Goal: Transaction & Acquisition: Purchase product/service

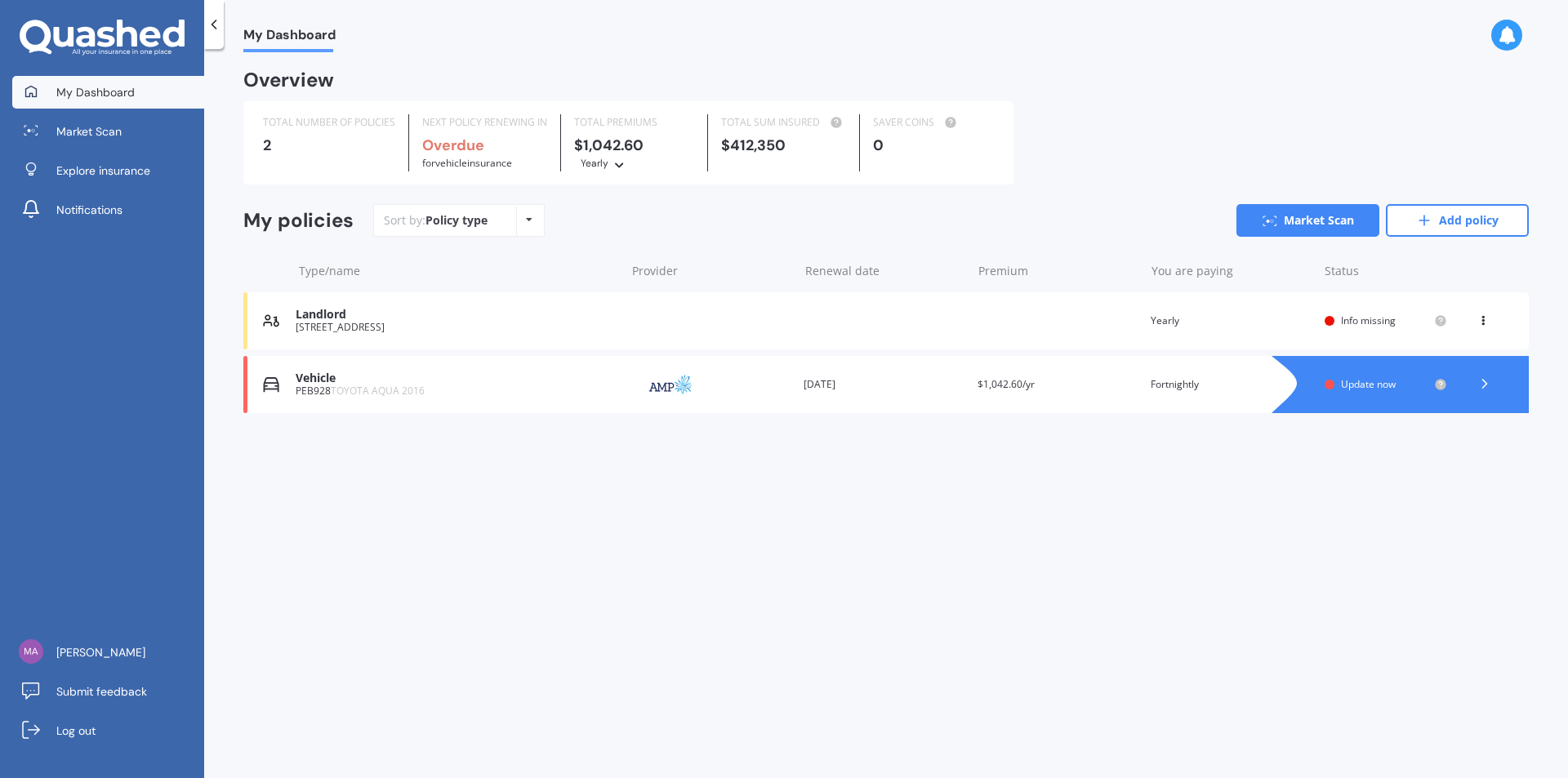
click at [1485, 321] on icon at bounding box center [1483, 317] width 12 height 10
click at [1447, 357] on div "View policy" at bounding box center [1448, 352] width 162 height 32
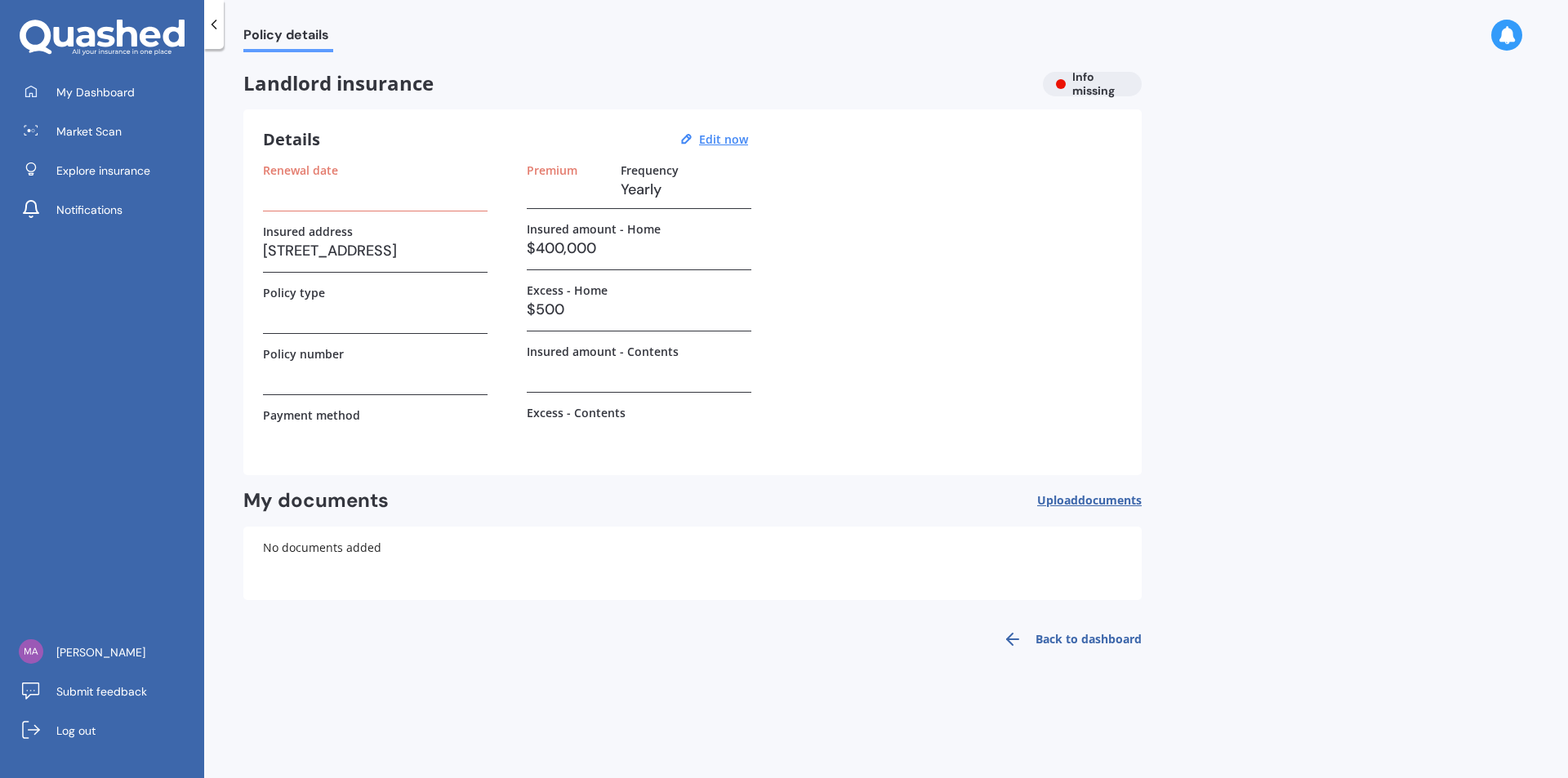
click at [299, 193] on h3 at bounding box center [376, 189] width 225 height 24
click at [322, 173] on label "Renewal date" at bounding box center [301, 170] width 75 height 13
click at [721, 141] on u "Edit now" at bounding box center [723, 138] width 49 height 15
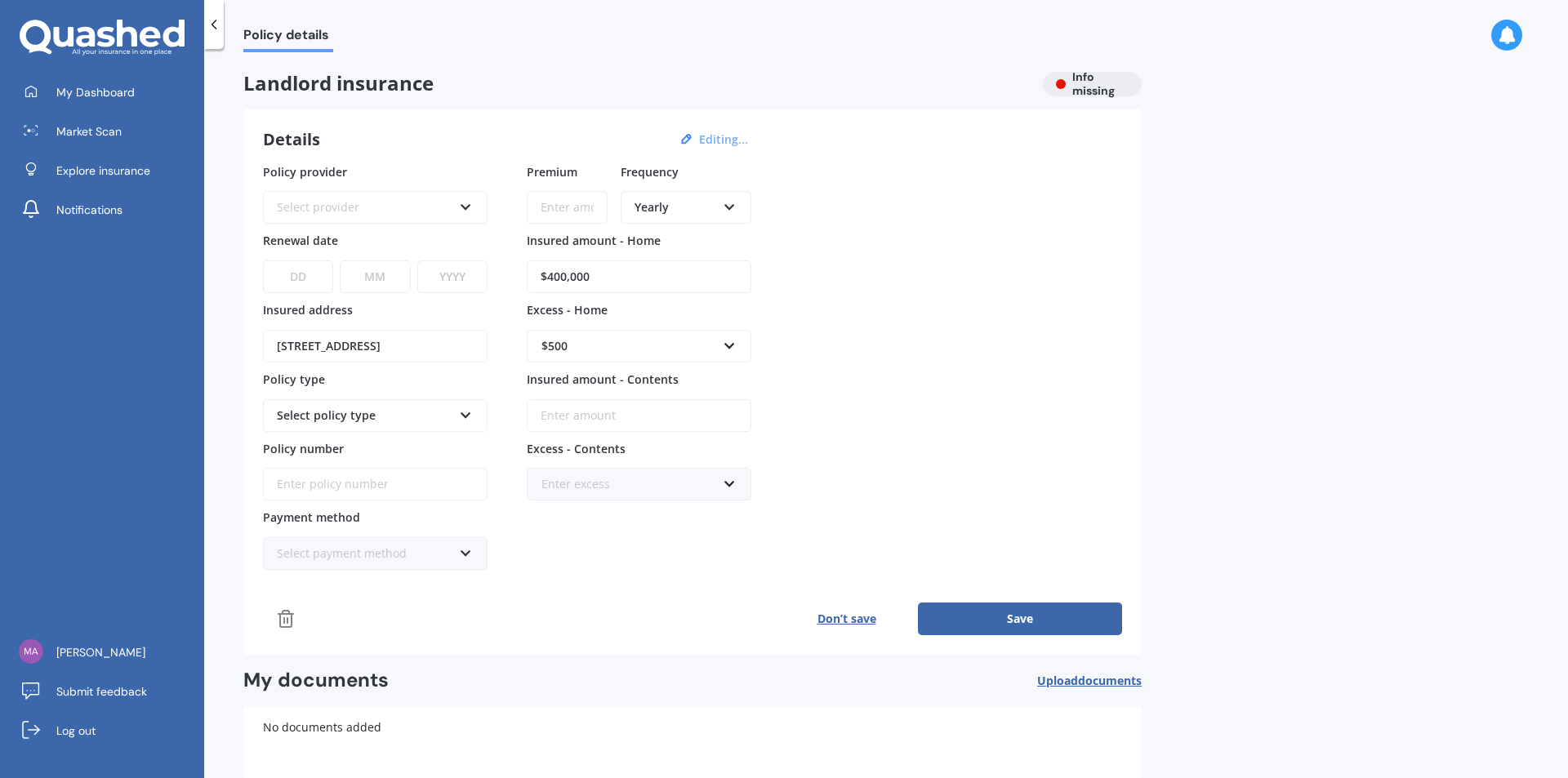
click at [470, 203] on icon at bounding box center [465, 204] width 13 height 12
click at [472, 203] on icon at bounding box center [465, 204] width 13 height 12
click at [853, 614] on button "Don’t save" at bounding box center [846, 619] width 143 height 32
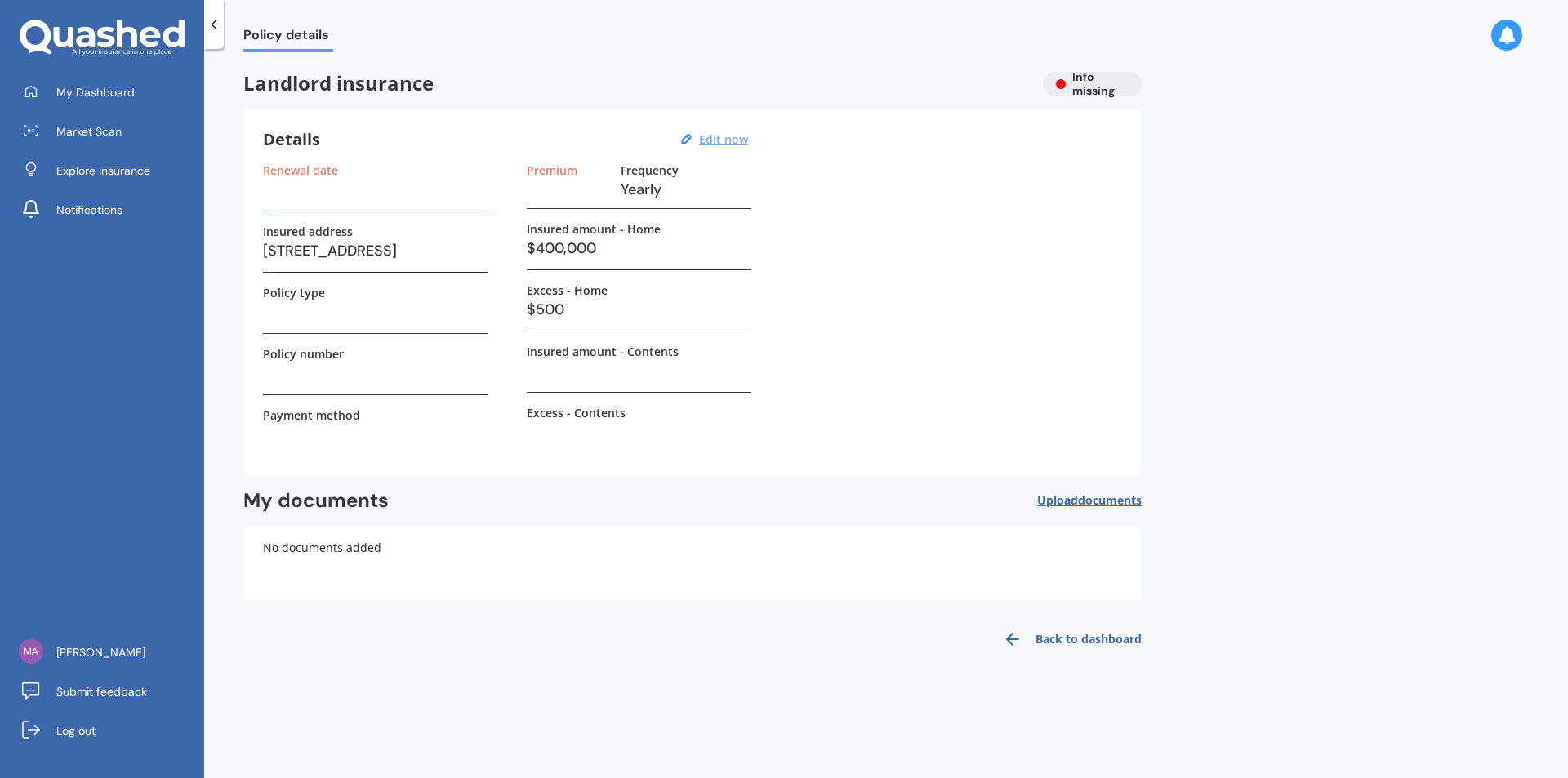
click at [1091, 80] on div "Landlord insurance Info missing" at bounding box center [693, 84] width 899 height 24
click at [722, 146] on u "Edit now" at bounding box center [723, 138] width 49 height 15
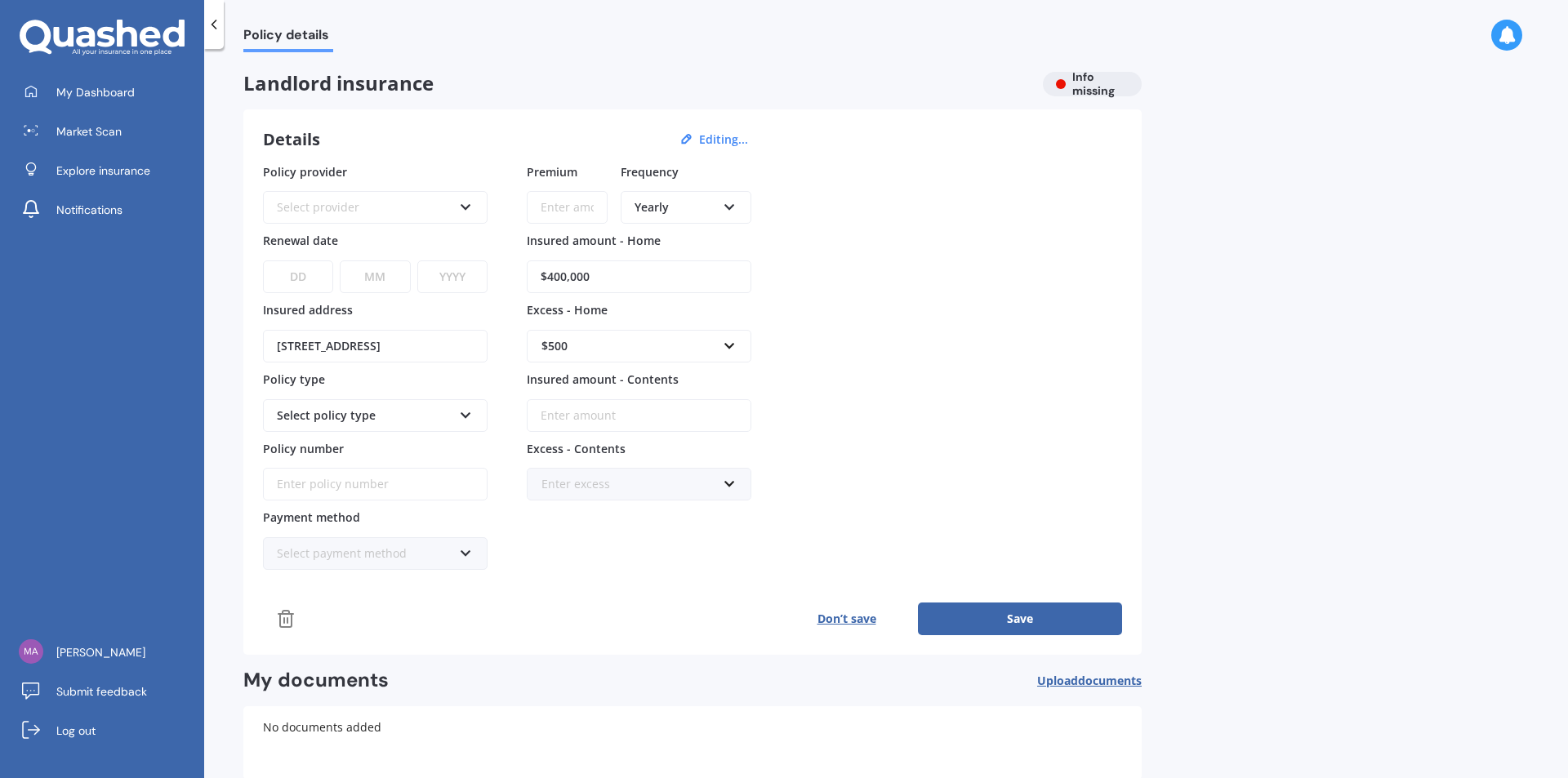
click at [291, 618] on icon at bounding box center [286, 619] width 12 height 16
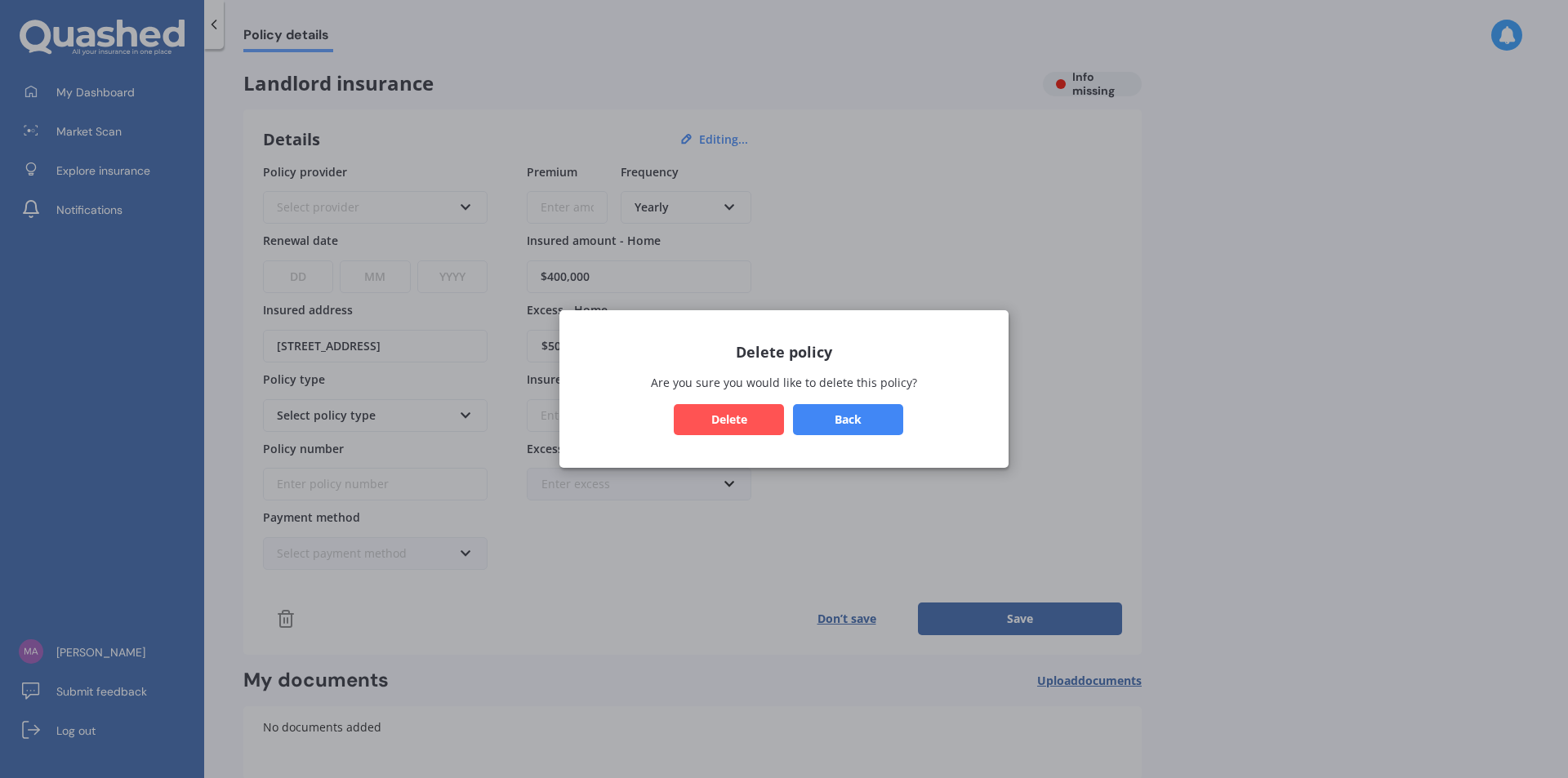
click at [750, 418] on button "Delete" at bounding box center [729, 420] width 111 height 31
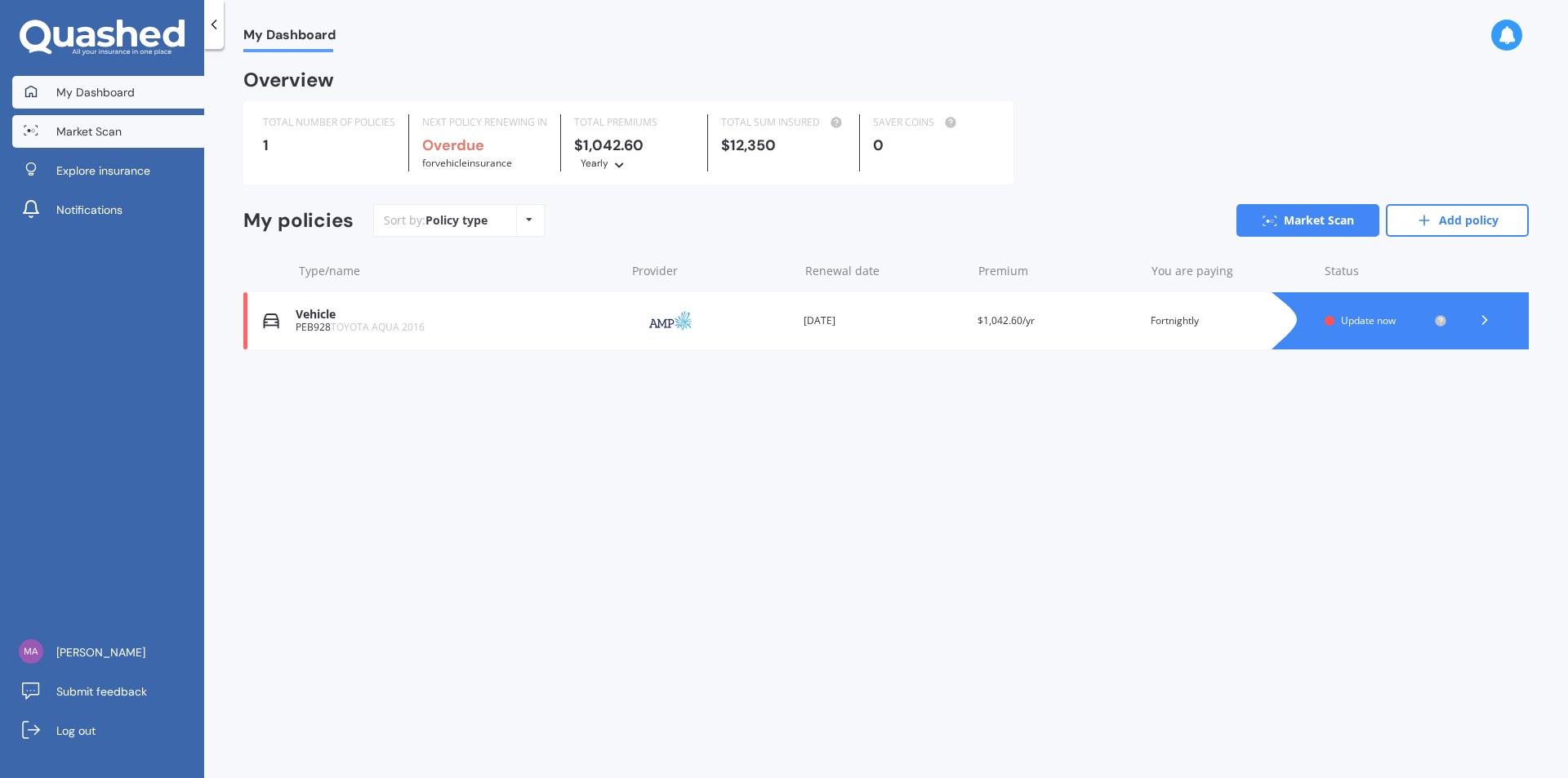
click at [67, 121] on link "Market Scan" at bounding box center [109, 131] width 192 height 32
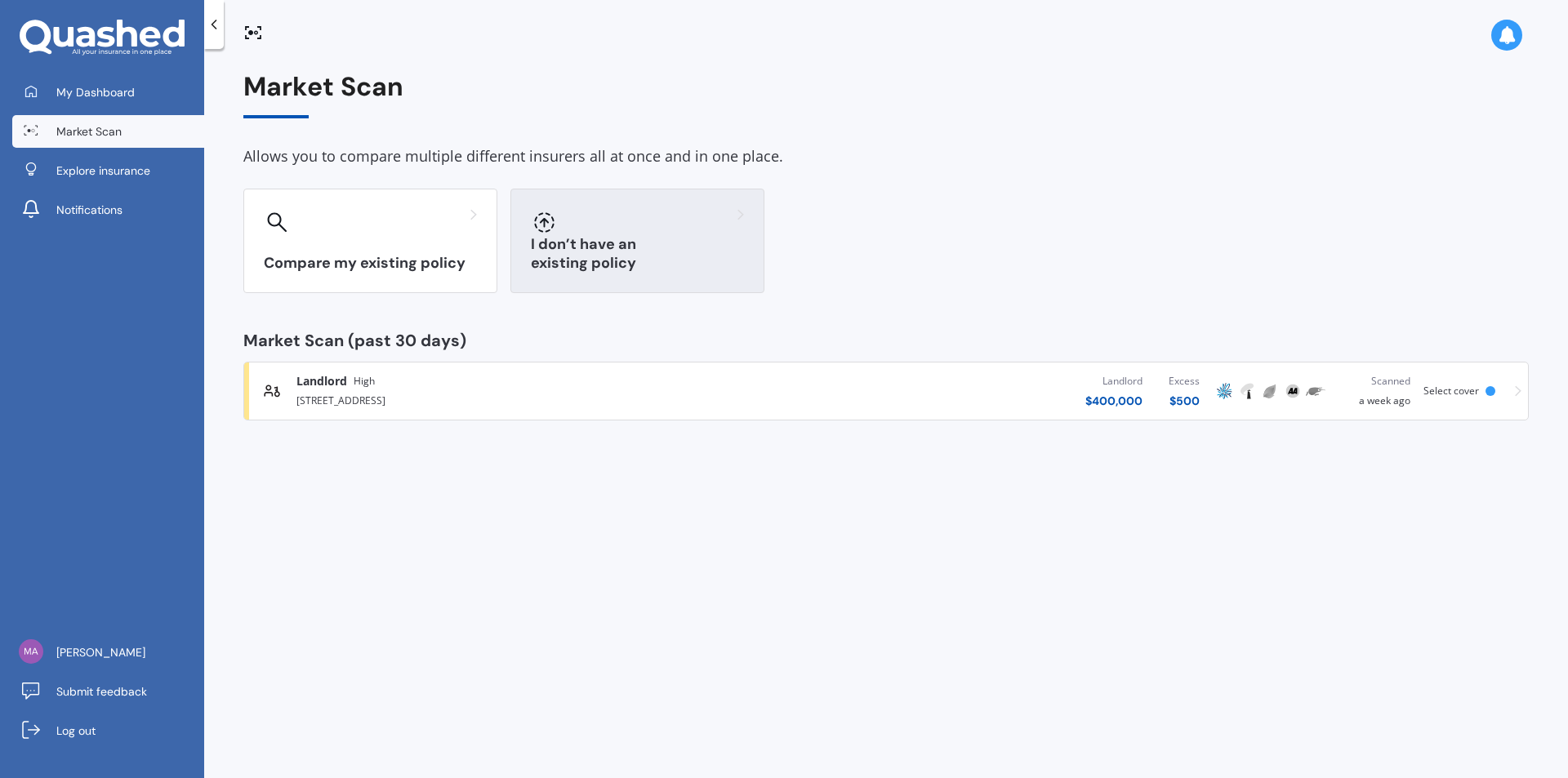
click at [611, 236] on div "I don’t have an existing policy" at bounding box center [637, 241] width 254 height 104
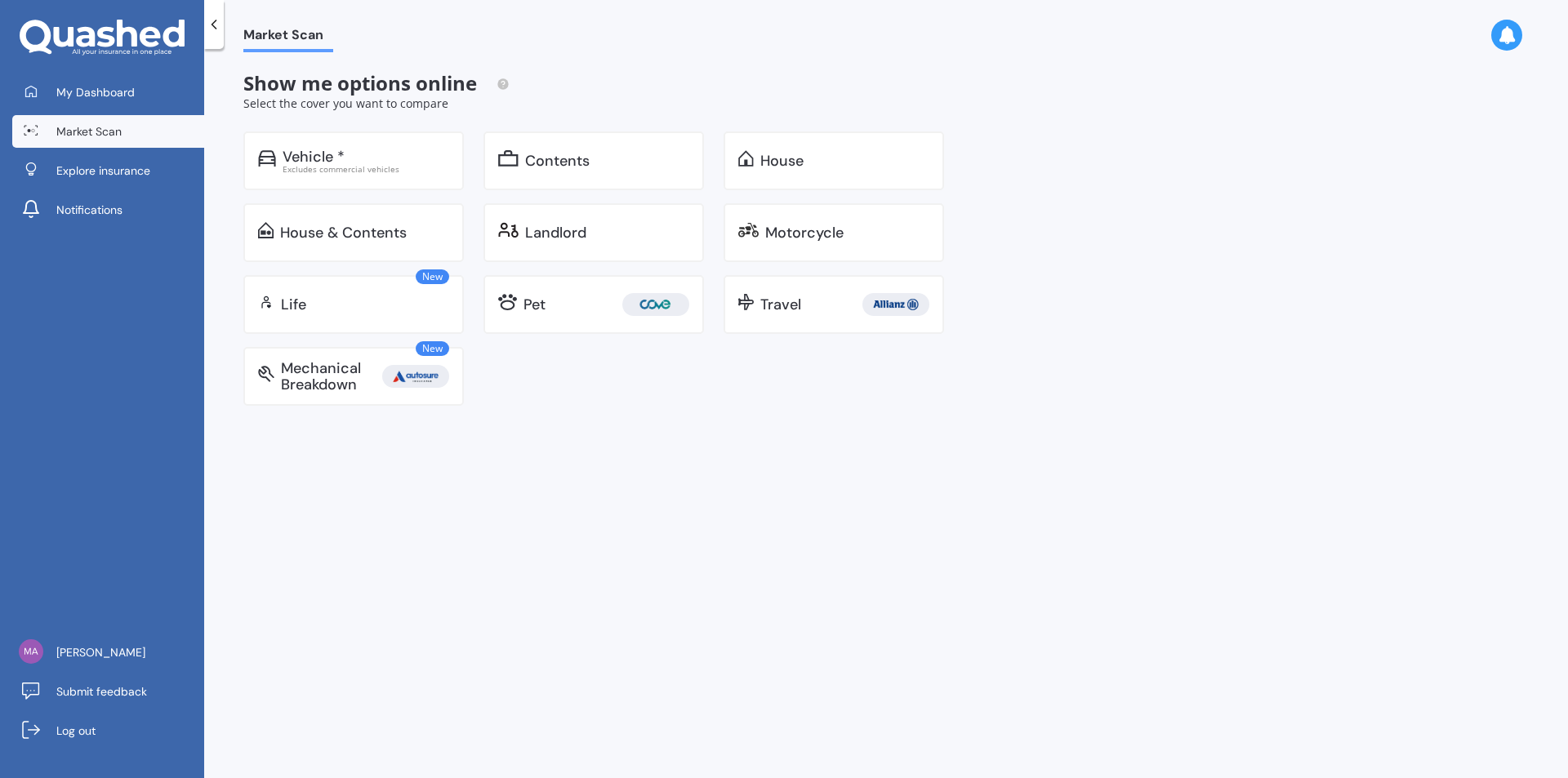
click at [611, 236] on div "Landlord" at bounding box center [607, 233] width 164 height 16
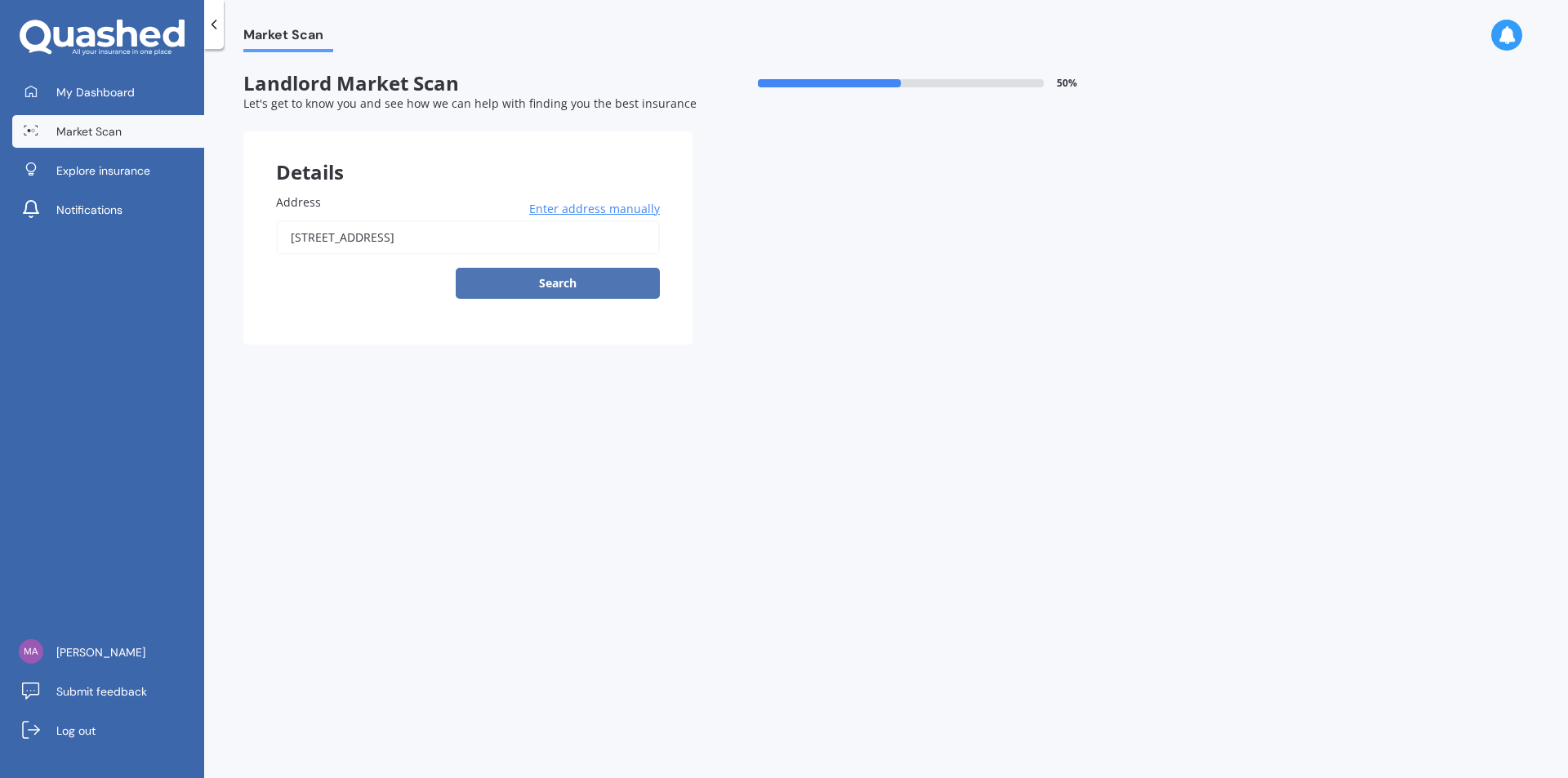
click at [571, 283] on button "Search" at bounding box center [557, 283] width 204 height 31
type input "[STREET_ADDRESS]"
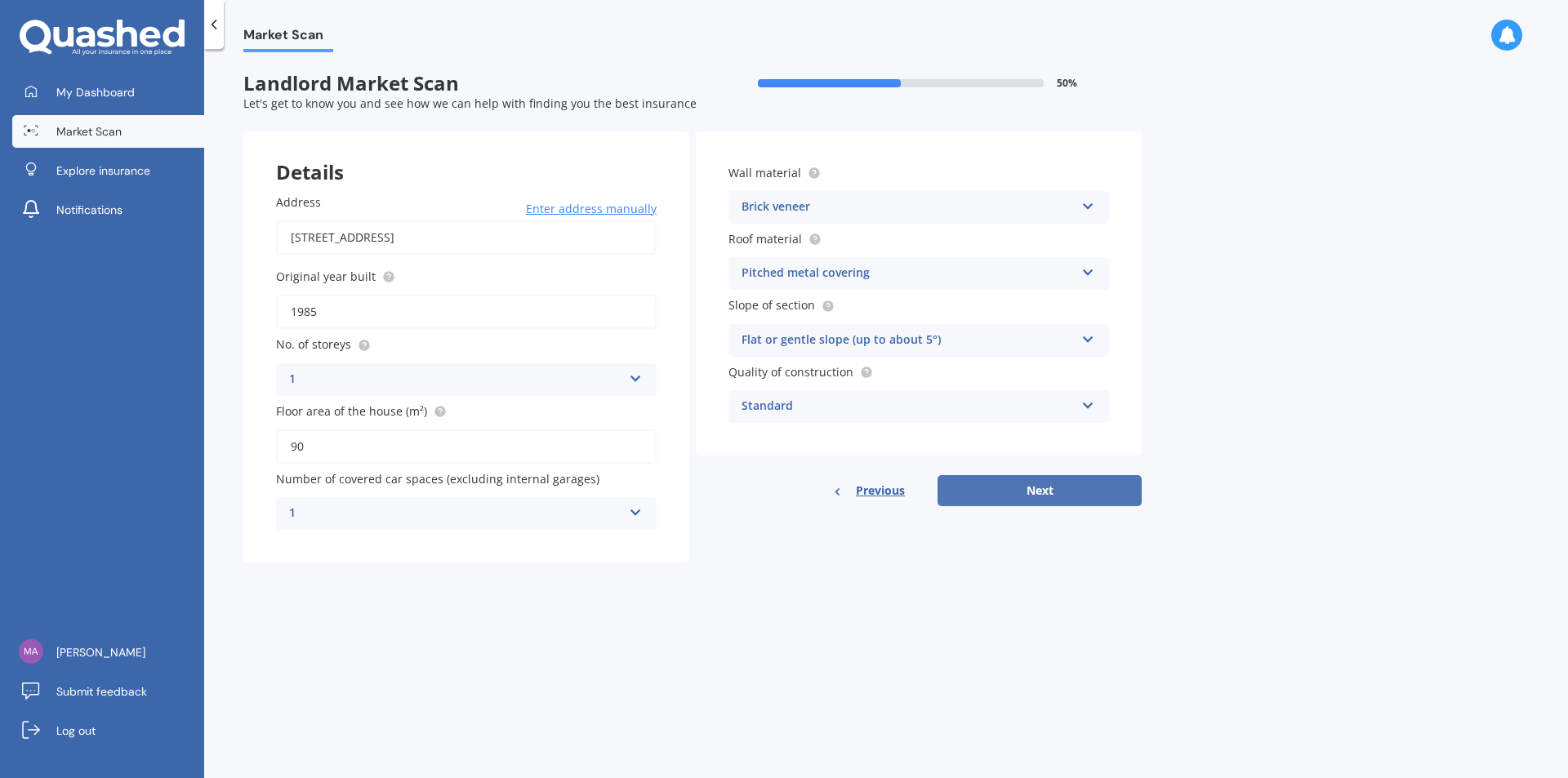
click at [1032, 493] on button "Next" at bounding box center [1040, 491] width 204 height 31
select select "25"
select select "10"
select select "1981"
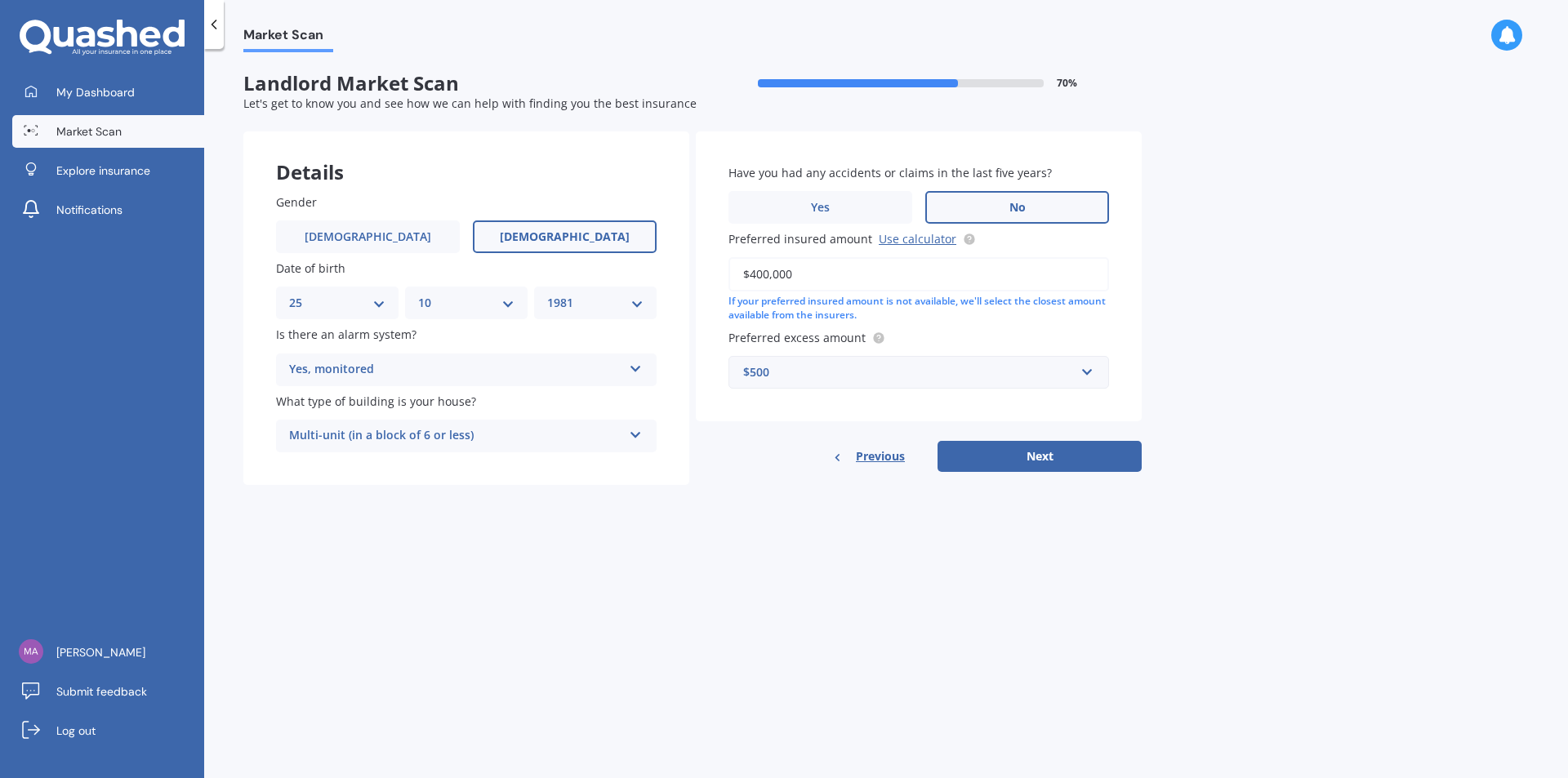
click at [408, 370] on div "Yes, monitored" at bounding box center [456, 370] width 333 height 20
click at [364, 425] on span "Yes, not monitored" at bounding box center [344, 430] width 108 height 15
click at [402, 366] on div "Yes, not monitored" at bounding box center [456, 370] width 333 height 20
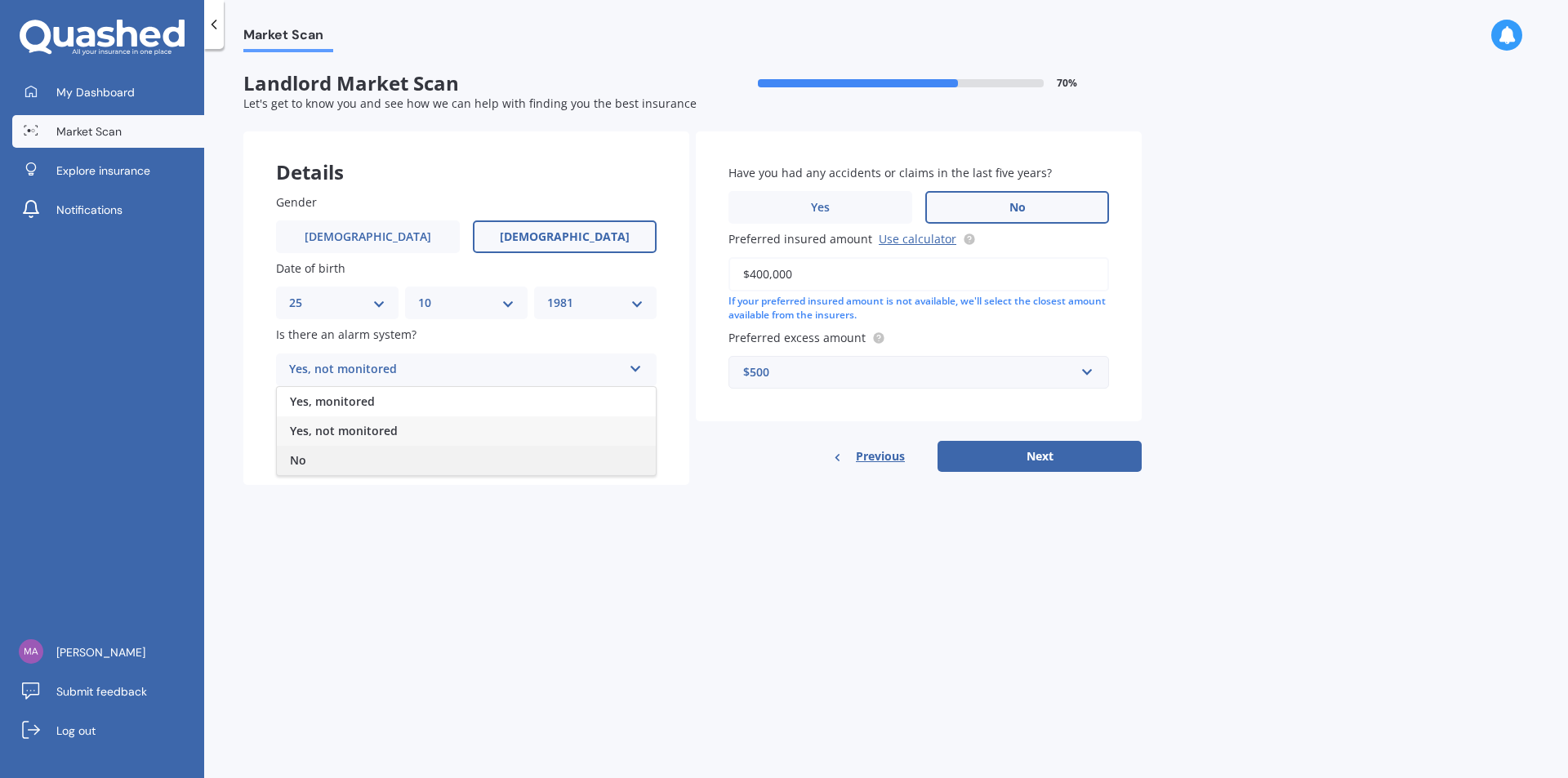
click at [361, 454] on div "No" at bounding box center [466, 460] width 379 height 30
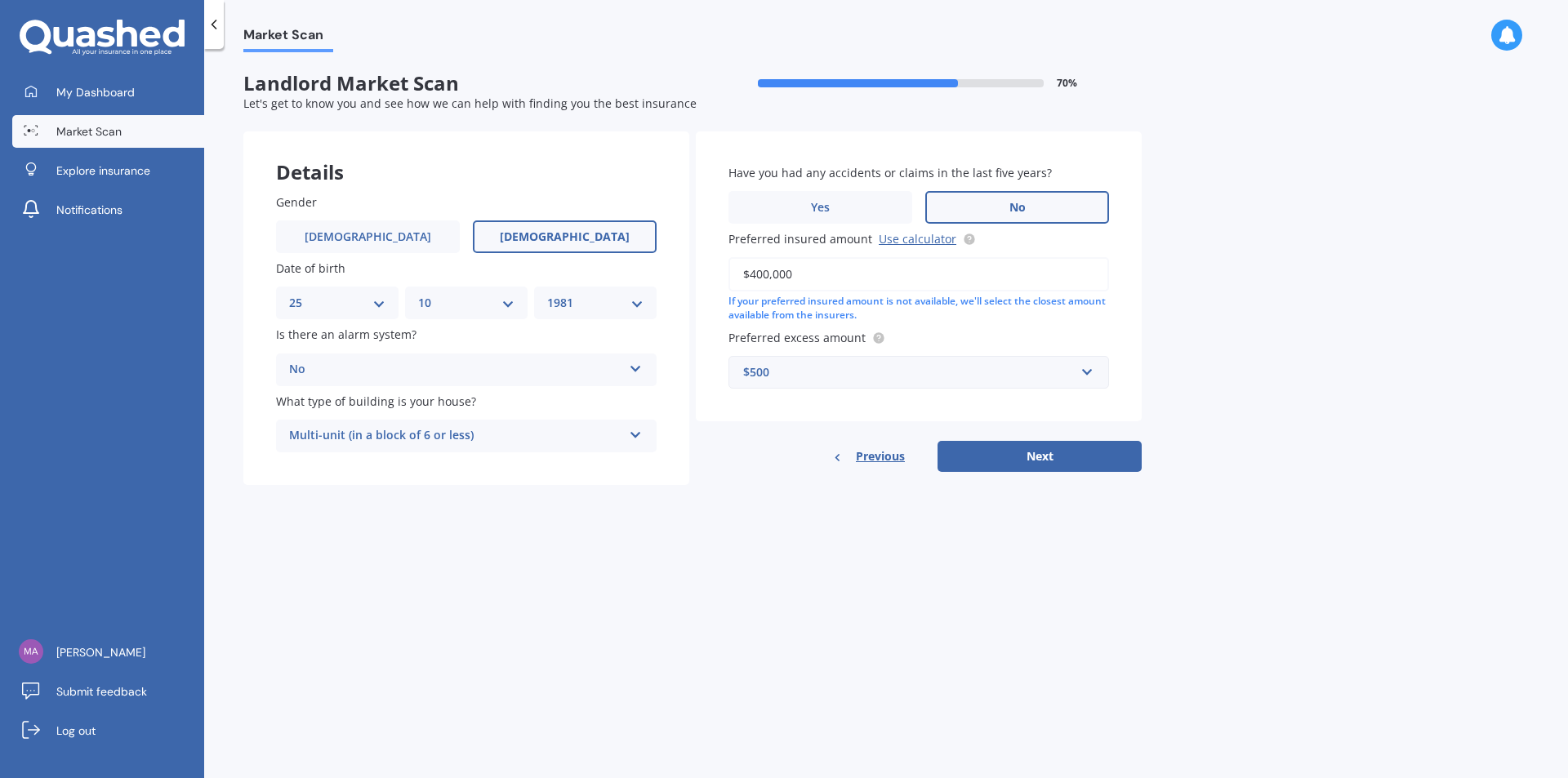
click at [1037, 208] on label "No" at bounding box center [1017, 208] width 184 height 32
click at [0, 0] on input "No" at bounding box center [0, 0] width 0 height 0
click at [1053, 455] on button "Next" at bounding box center [1040, 456] width 204 height 31
select select "25"
select select "10"
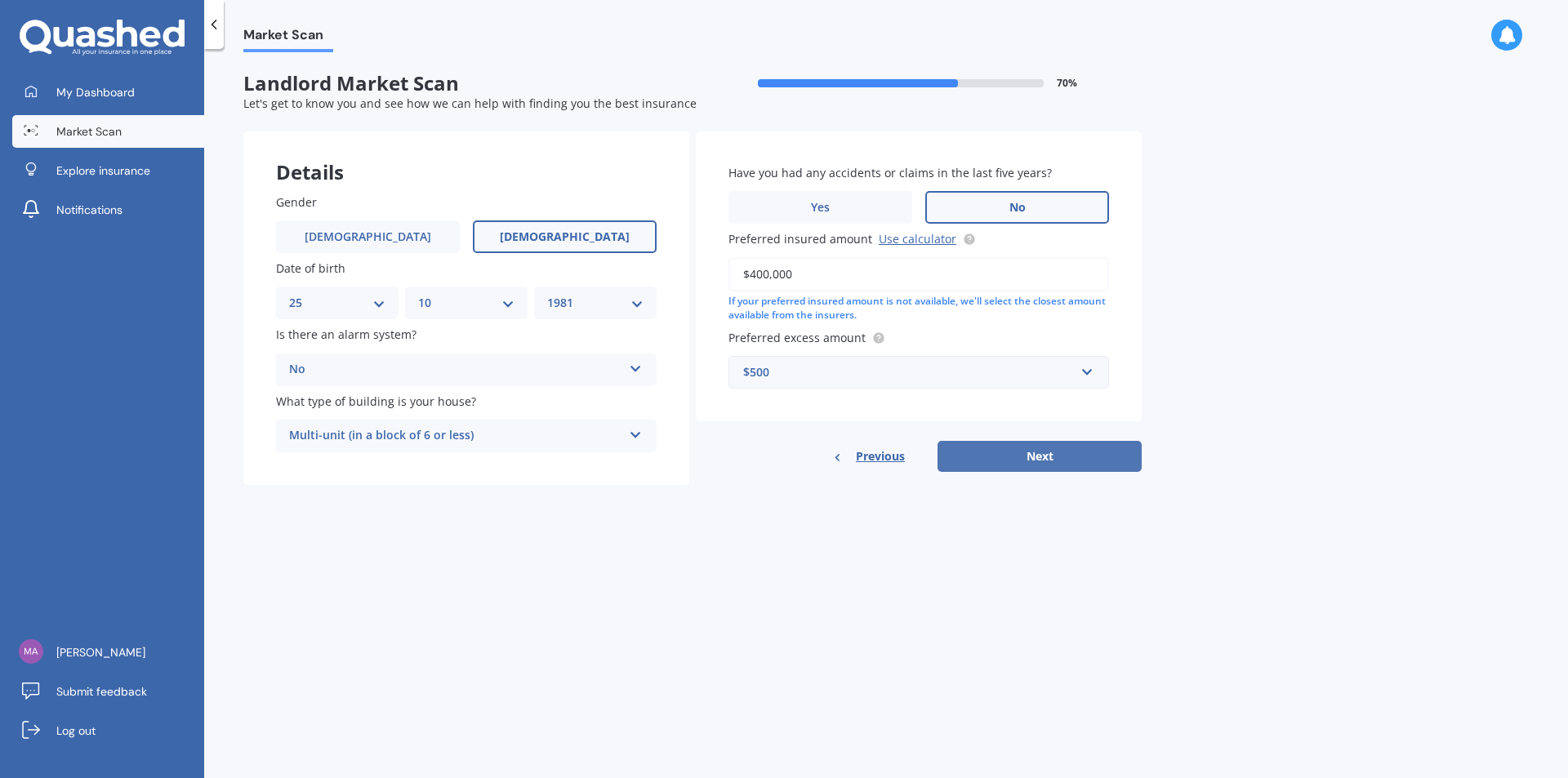
select select "1981"
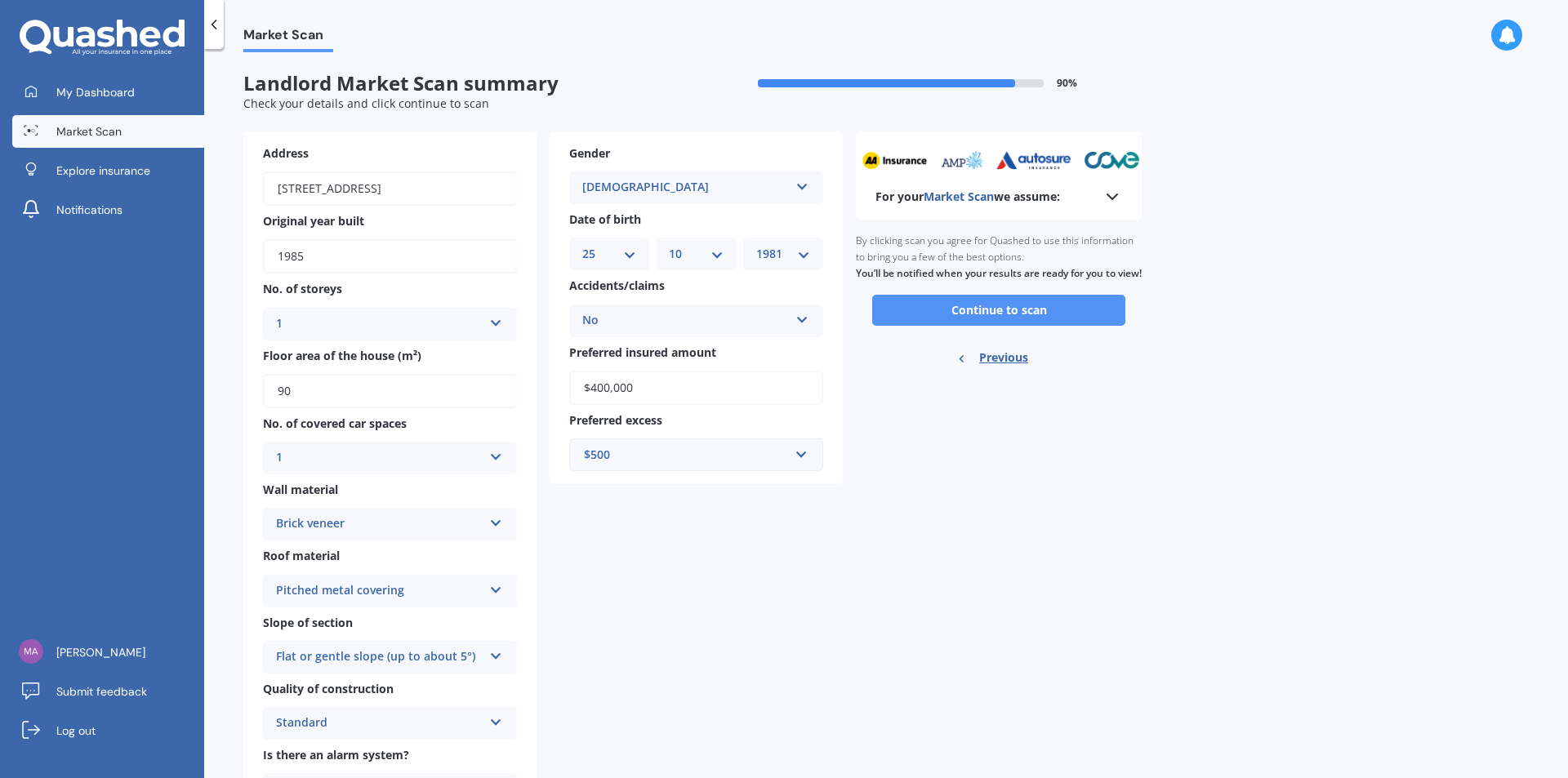
click at [985, 323] on button "Continue to scan" at bounding box center [999, 310] width 253 height 31
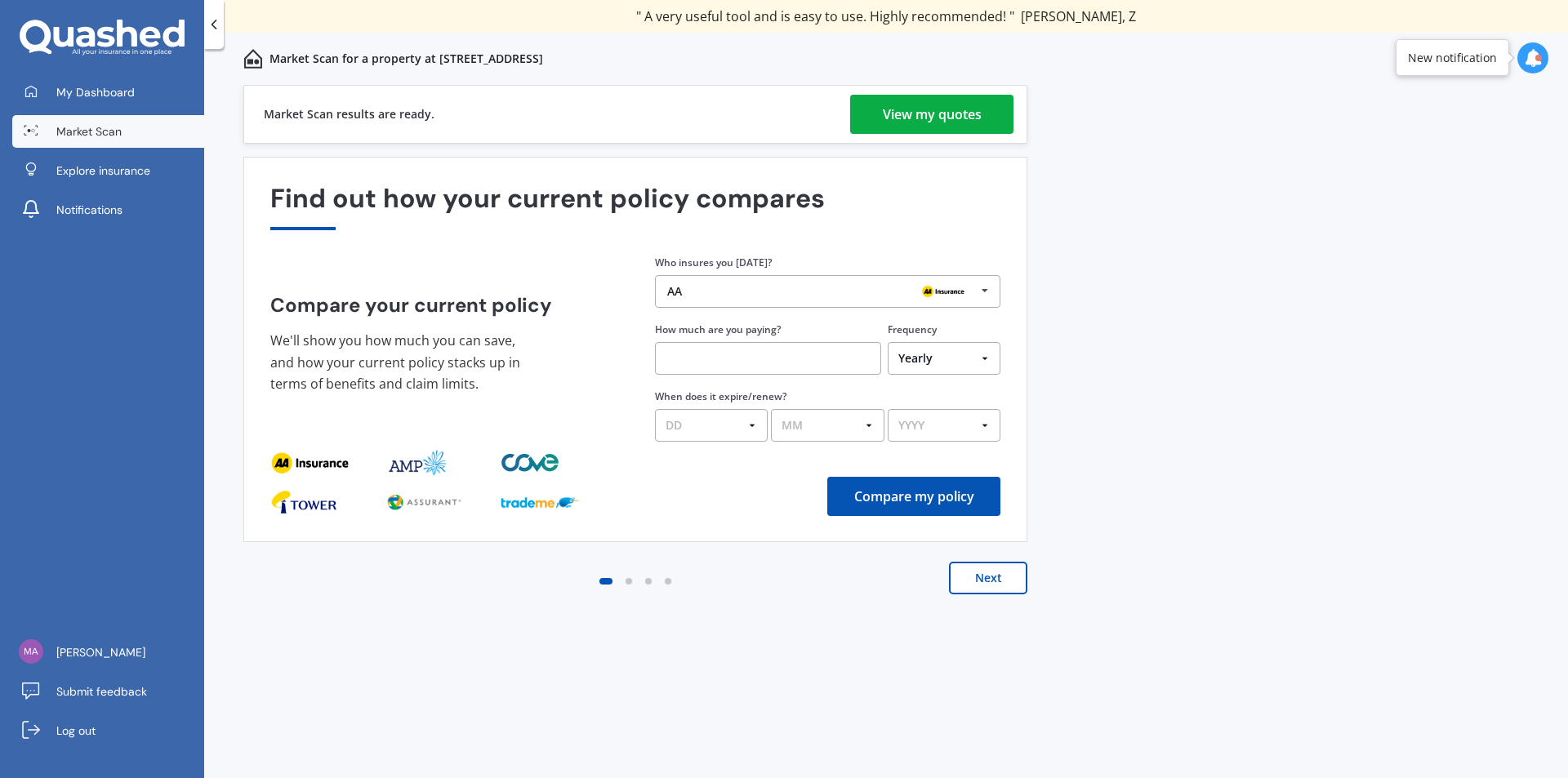
click at [948, 94] on div "View my quotes" at bounding box center [933, 114] width 99 height 40
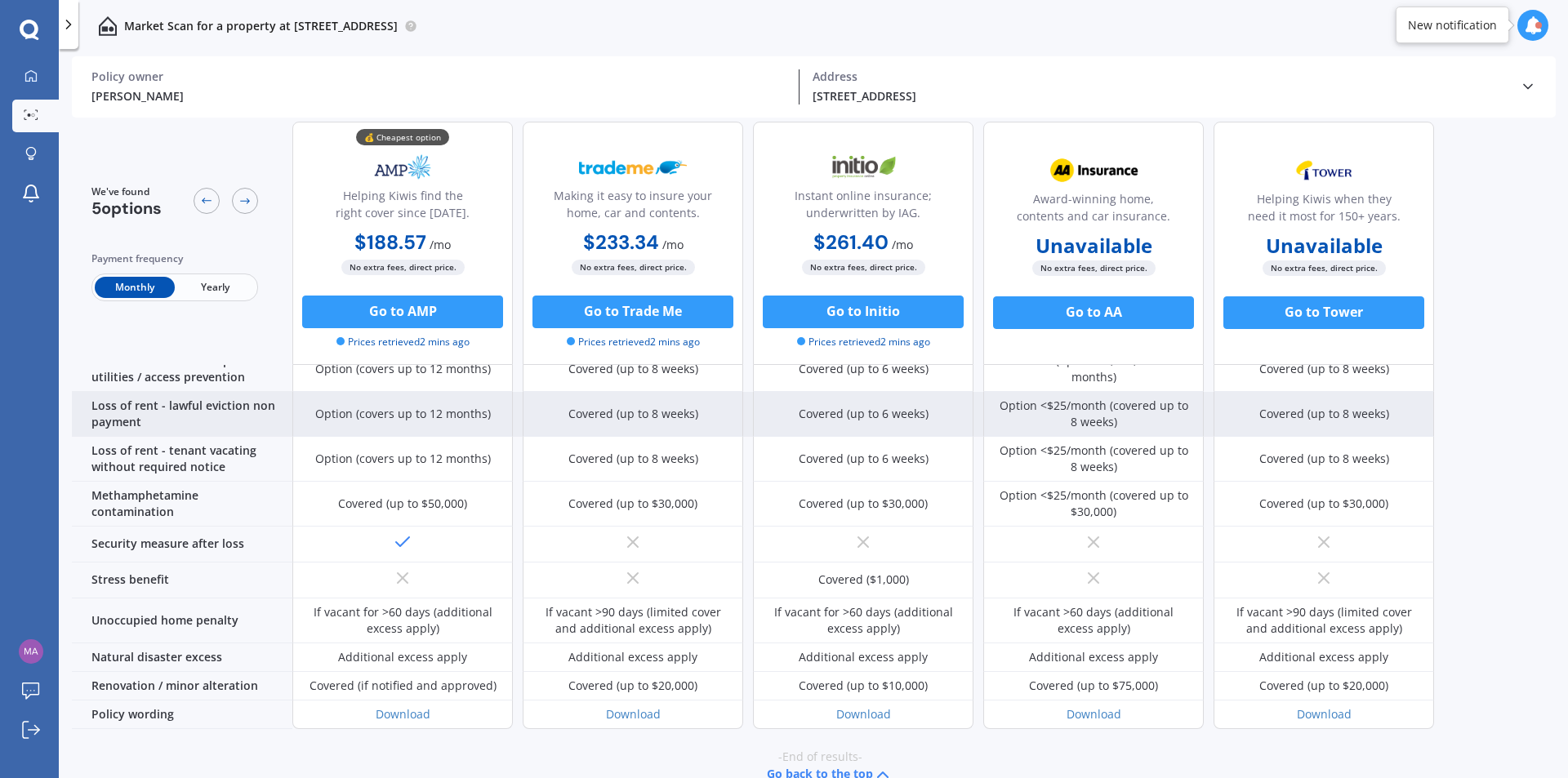
scroll to position [722, 0]
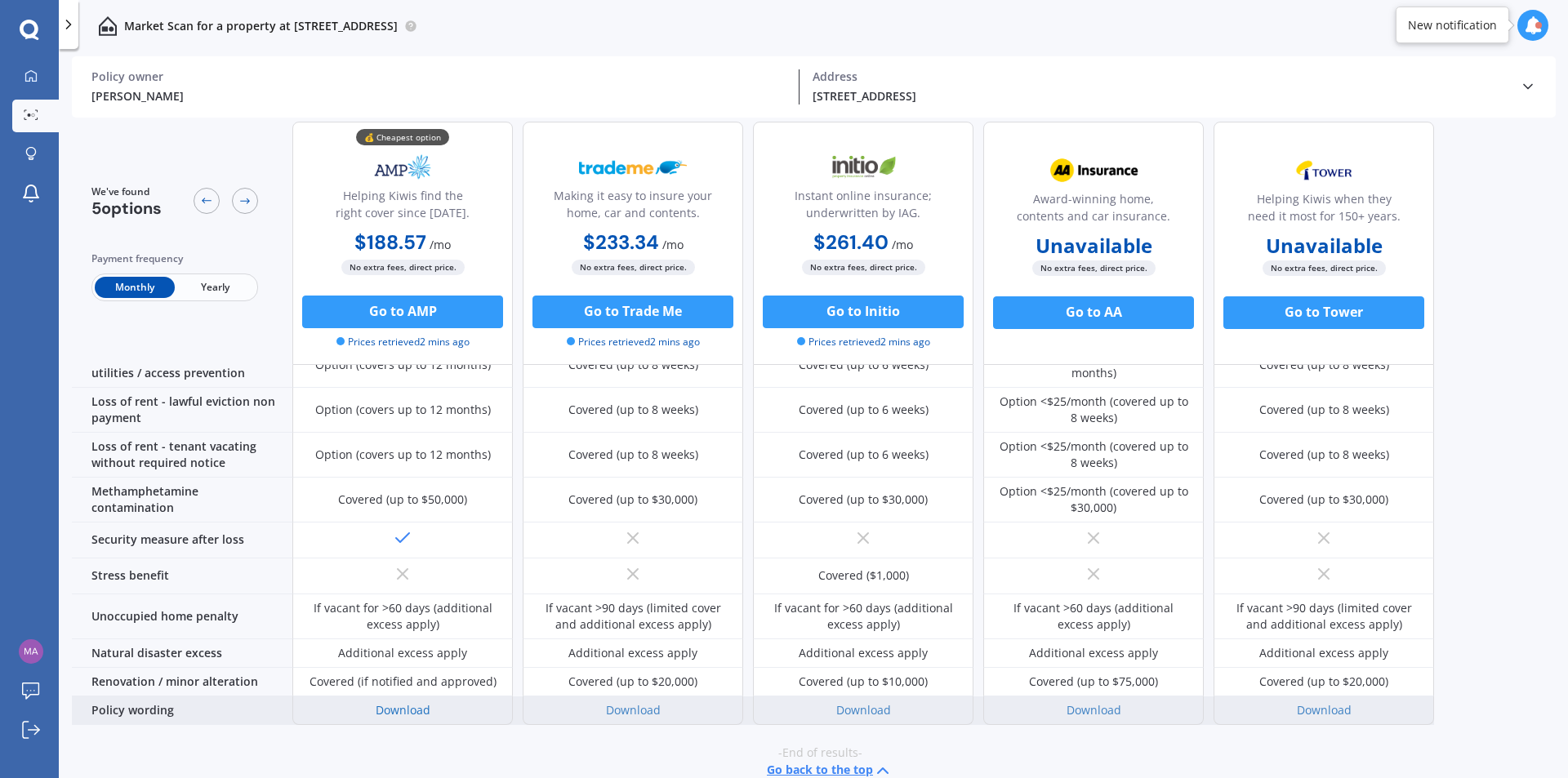
click at [408, 703] on link "Download" at bounding box center [403, 710] width 55 height 15
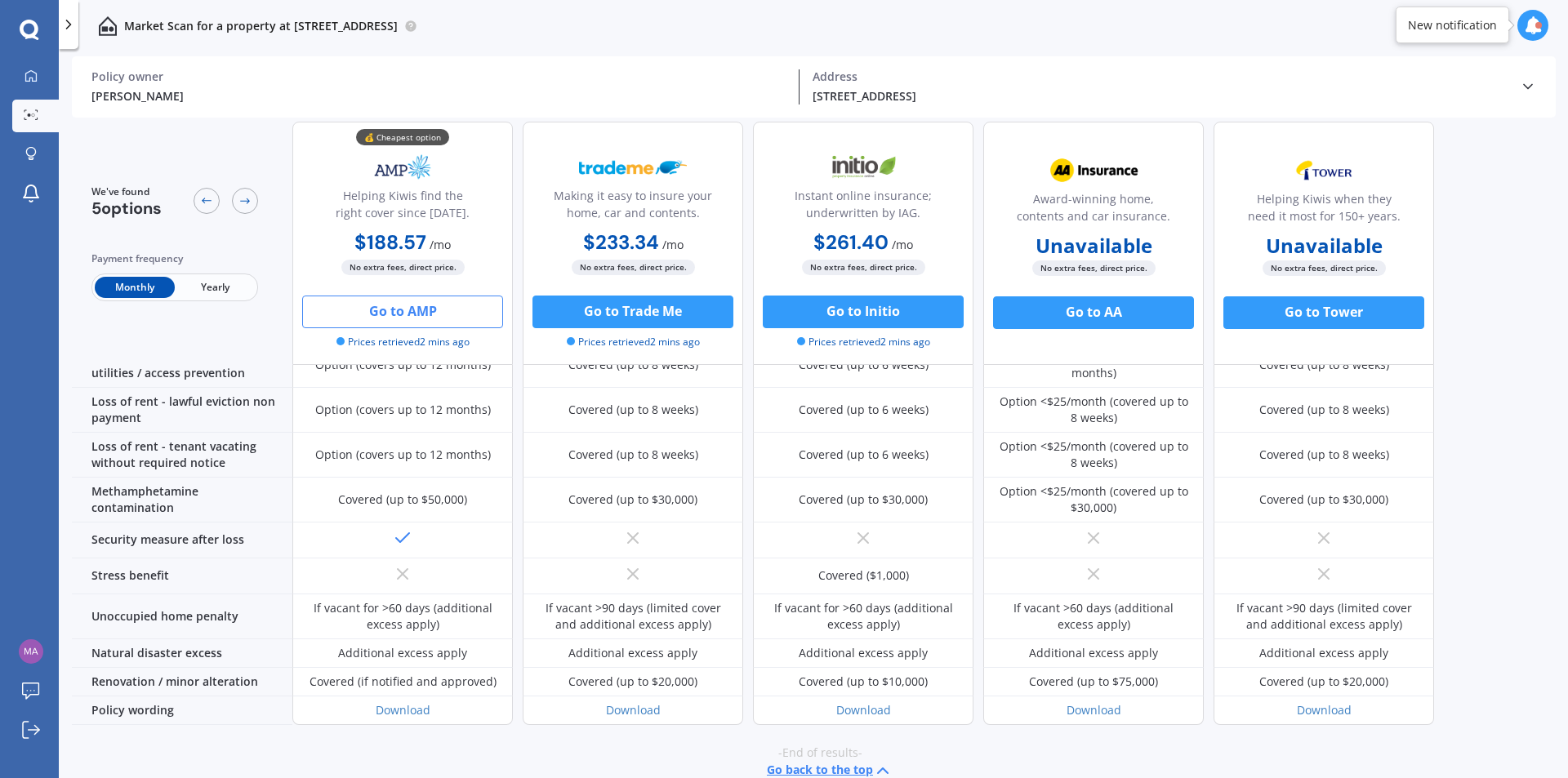
click at [397, 314] on button "Go to AMP" at bounding box center [403, 312] width 201 height 32
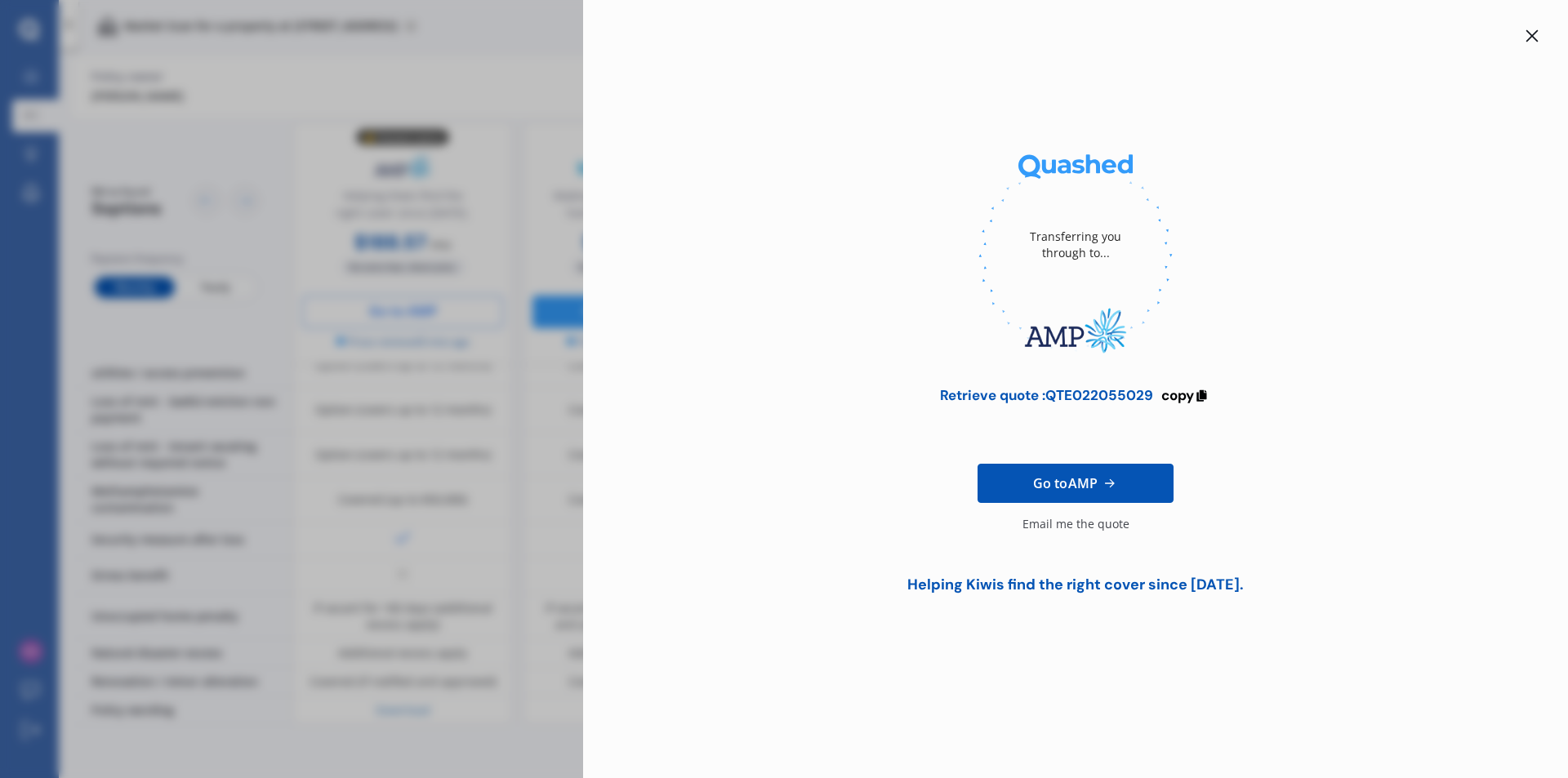
click at [1533, 39] on icon at bounding box center [1532, 36] width 13 height 13
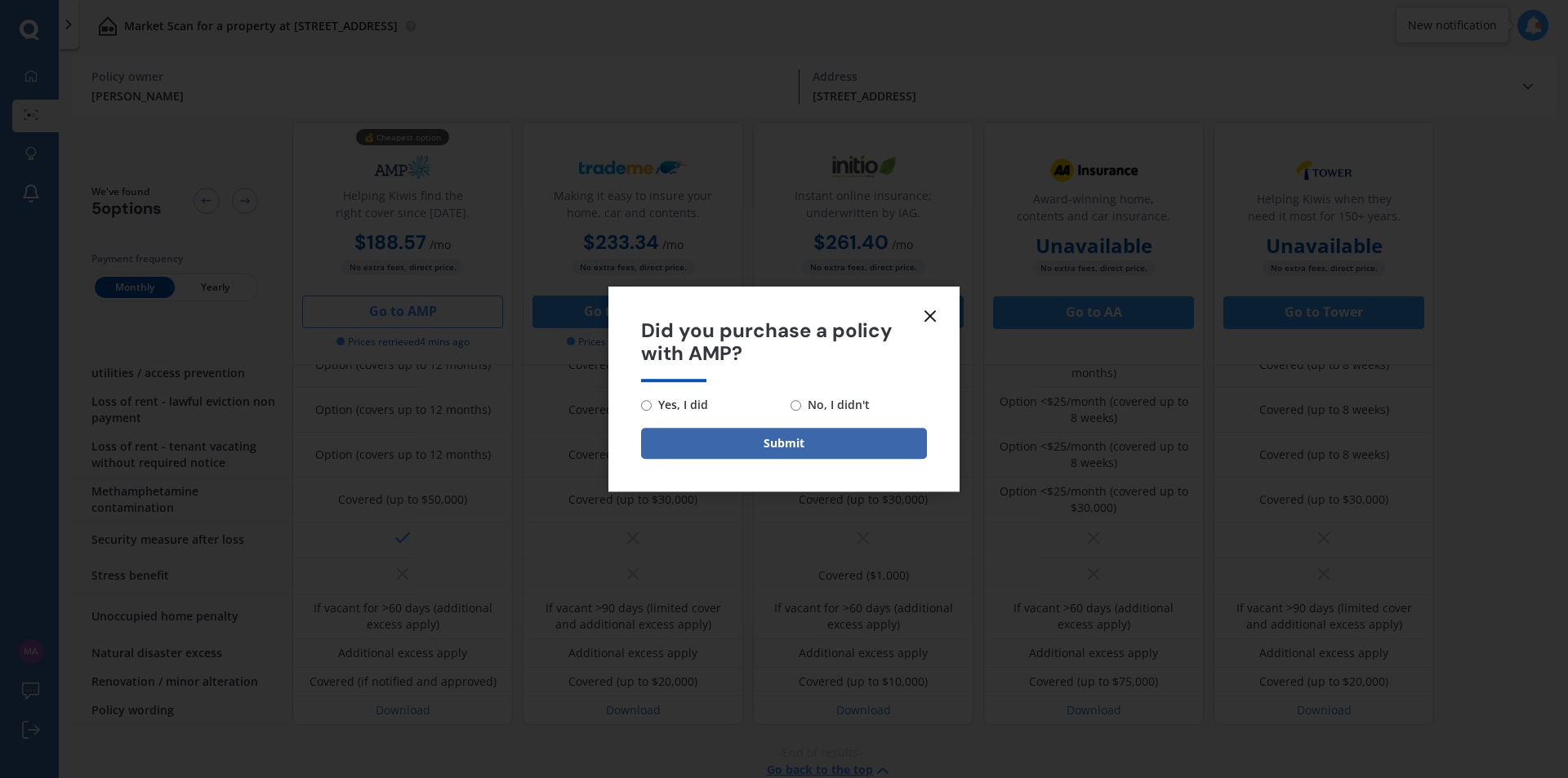
click at [796, 408] on input "No, I didn't" at bounding box center [796, 405] width 11 height 11
radio input "true"
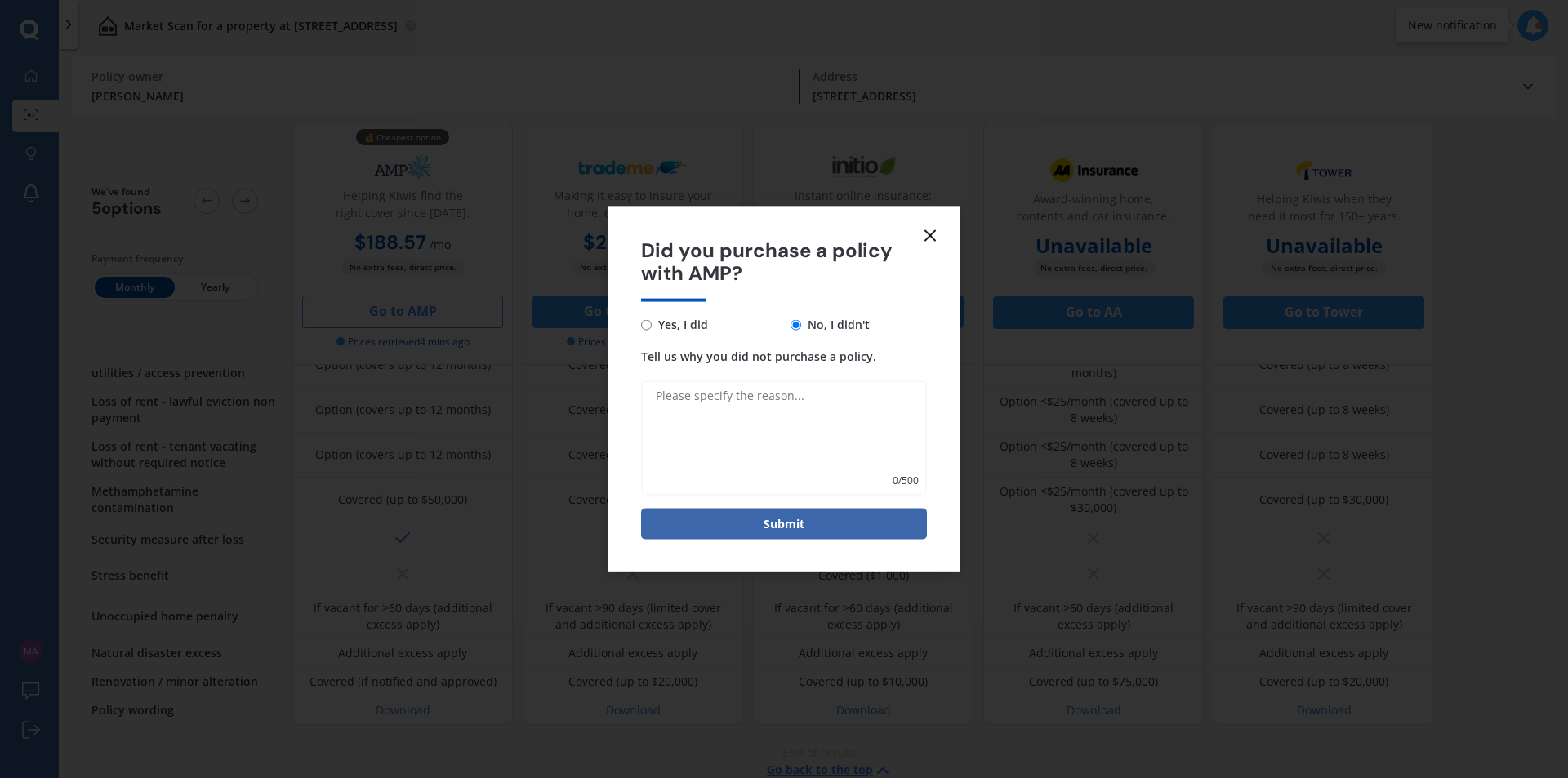
click at [927, 230] on icon at bounding box center [930, 235] width 20 height 20
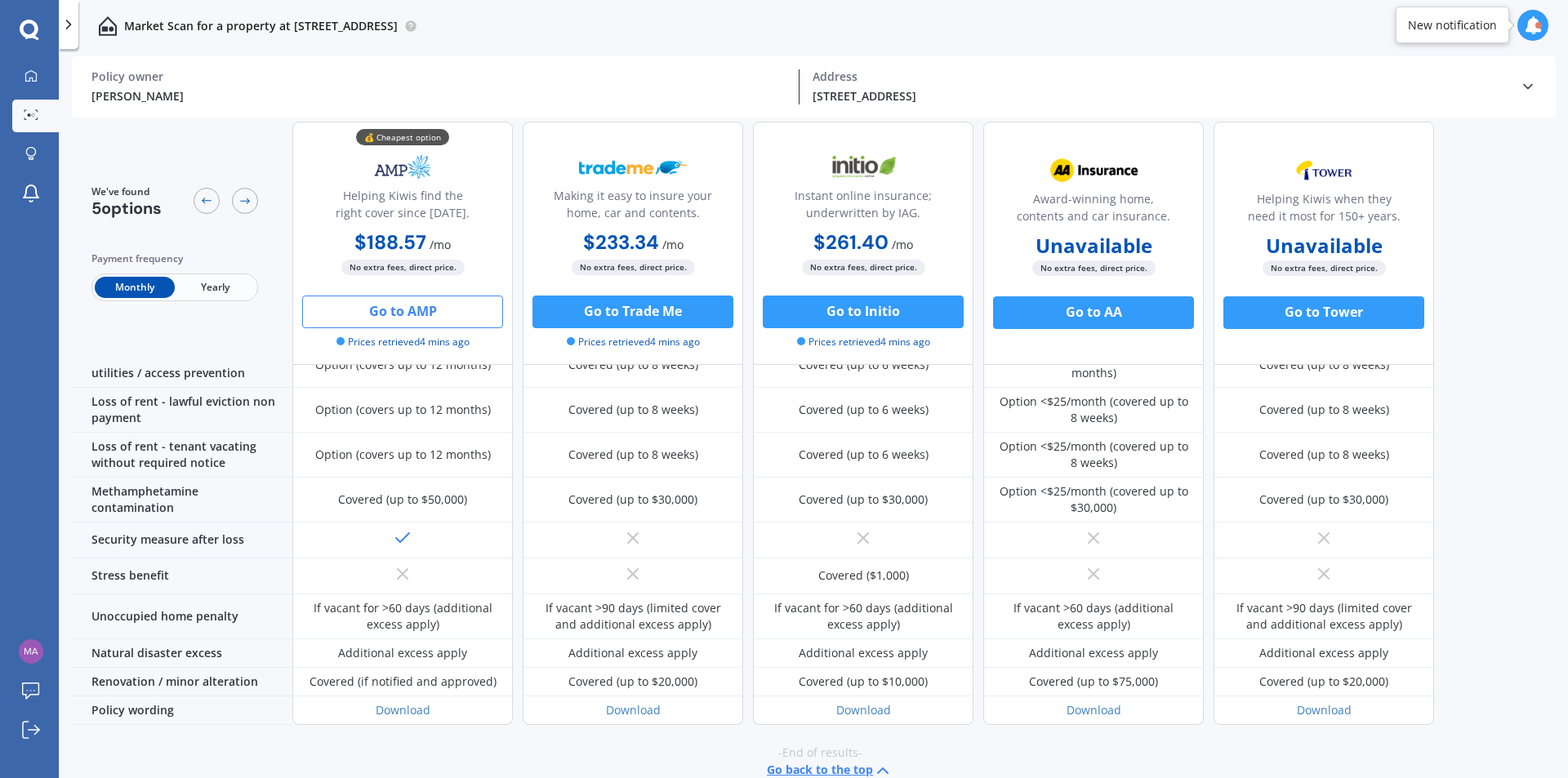
click at [400, 167] on img at bounding box center [403, 167] width 108 height 40
click at [386, 282] on div "No extra fees, direct price. Go to AMP Prices retrieved 4 mins ago" at bounding box center [402, 305] width 220 height 90
click at [390, 319] on button "Go to AMP" at bounding box center [403, 312] width 201 height 32
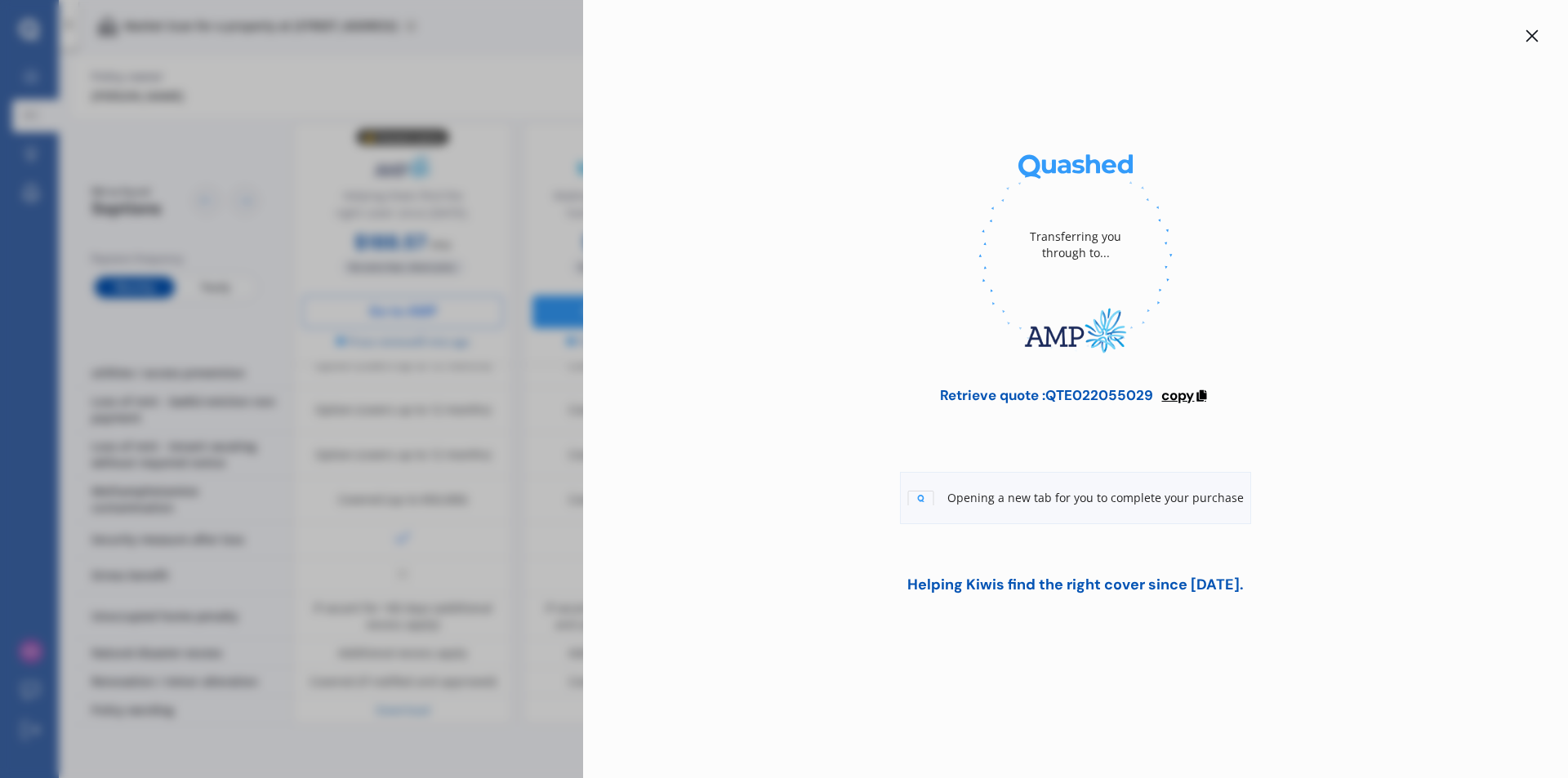
click at [1182, 393] on span "copy" at bounding box center [1178, 395] width 32 height 18
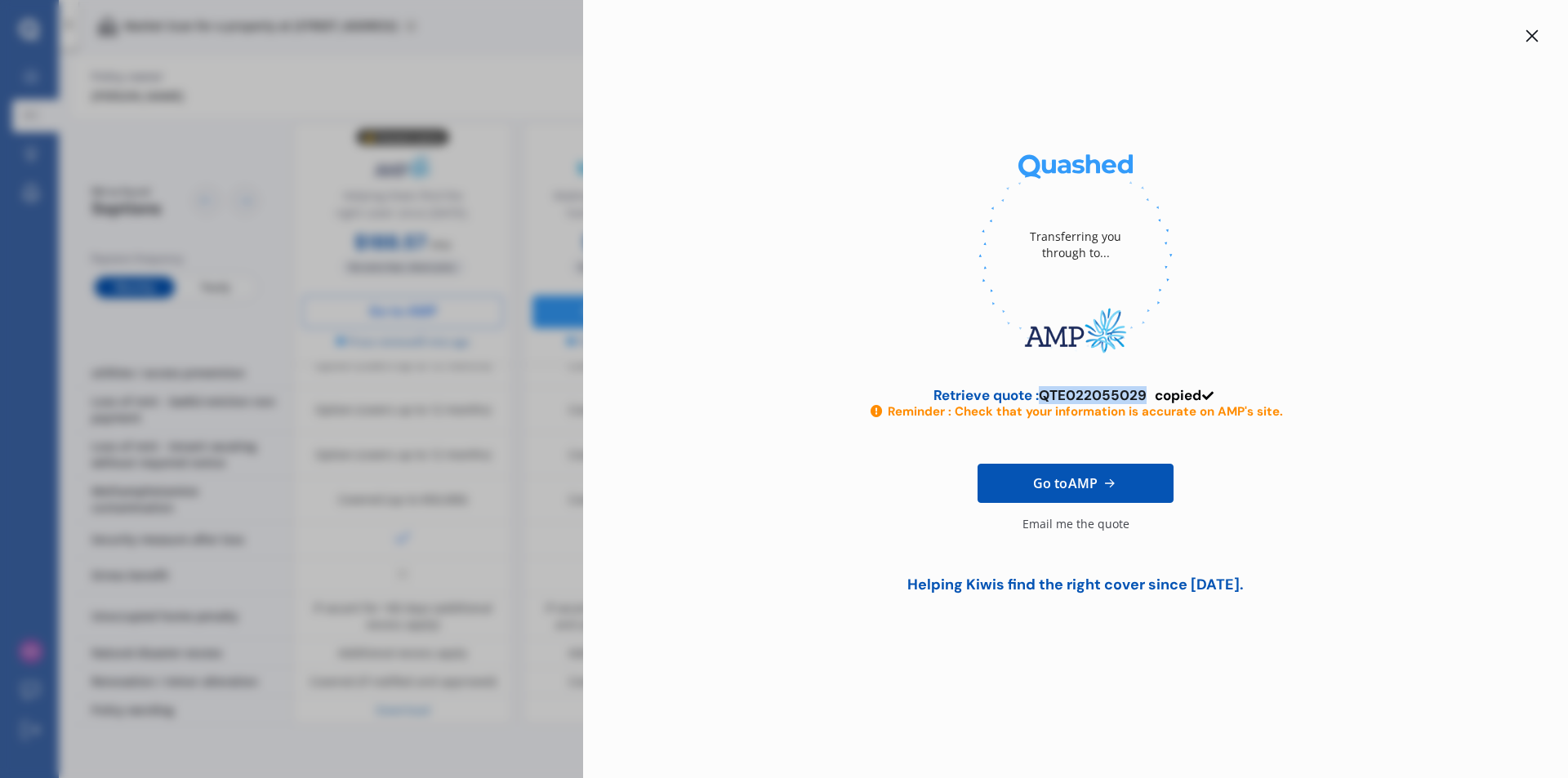
drag, startPoint x: 1144, startPoint y: 394, endPoint x: 1044, endPoint y: 398, distance: 100.1
click at [1044, 398] on div "Retrieve quote : QTE022055029" at bounding box center [1040, 395] width 213 height 16
copy div "QTE022055029"
